Goal: Navigation & Orientation: Find specific page/section

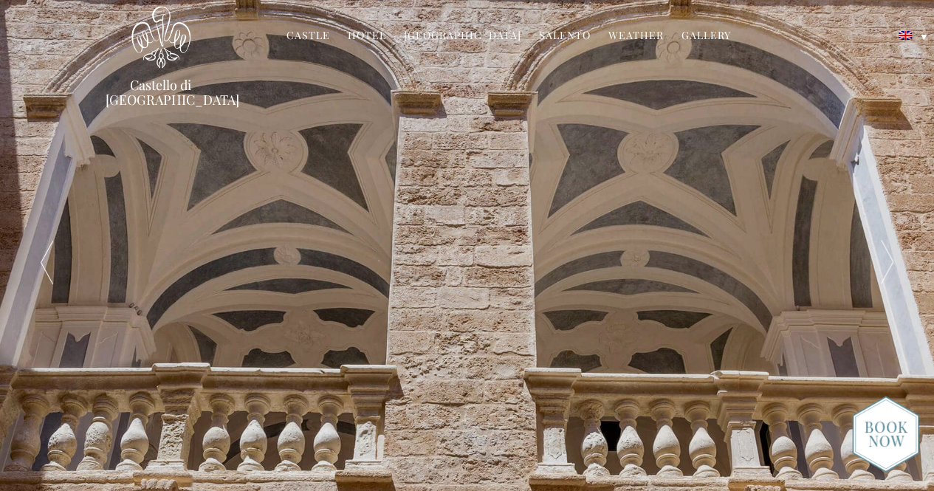
click at [365, 30] on link "Hotel" at bounding box center [367, 36] width 38 height 17
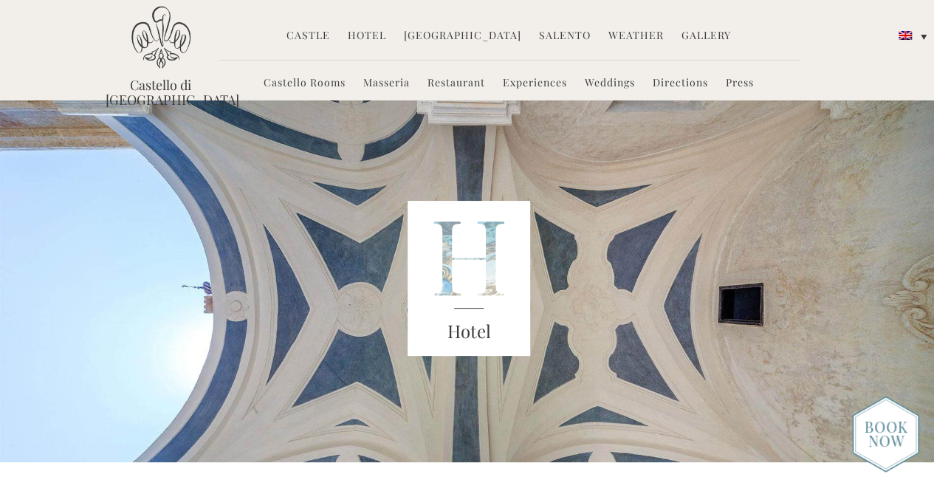
click at [297, 80] on link "Castello Rooms" at bounding box center [305, 83] width 82 height 17
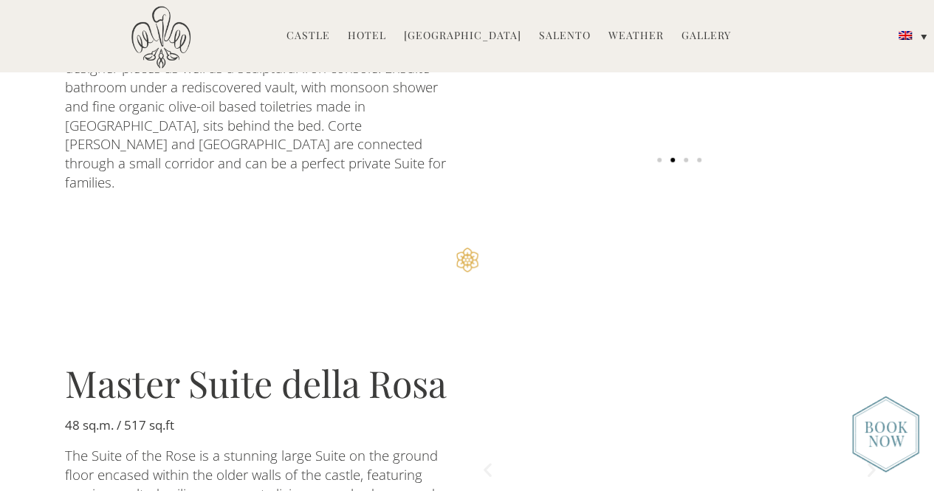
scroll to position [1920, 0]
